Goal: Find specific page/section: Find specific page/section

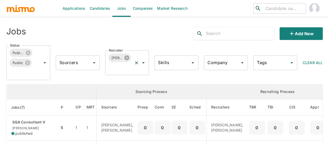
click at [127, 58] on icon at bounding box center [127, 58] width 6 height 6
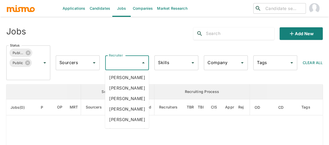
click at [119, 62] on div "Recruiter Recruiter" at bounding box center [127, 63] width 44 height 15
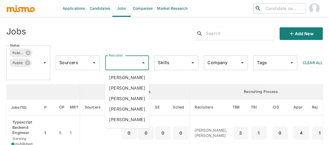
click at [119, 61] on input "Recruiter" at bounding box center [123, 63] width 31 height 10
type input "pao"
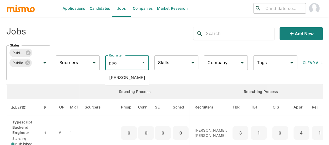
click at [126, 78] on li "[PERSON_NAME]" at bounding box center [127, 77] width 44 height 11
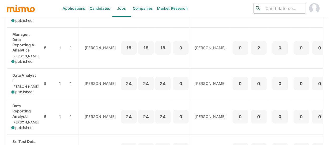
scroll to position [237, 0]
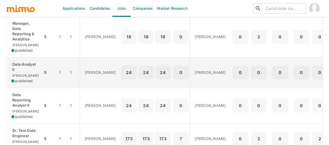
click at [15, 82] on div "Data Analyst II [PERSON_NAME] published" at bounding box center [24, 73] width 27 height 22
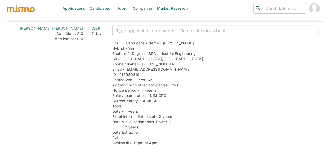
scroll to position [637, 0]
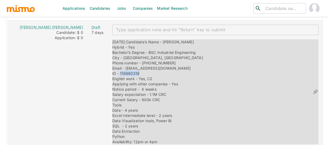
drag, startPoint x: 134, startPoint y: 69, endPoint x: 119, endPoint y: 70, distance: 14.7
click at [119, 70] on span "Candidate’s Name - Daniel Chacón Hybrid - Yes Bachelor’s Degree - BSC Industria…" at bounding box center [157, 92] width 91 height 104
copy span "116980319"
